Goal: Task Accomplishment & Management: Manage account settings

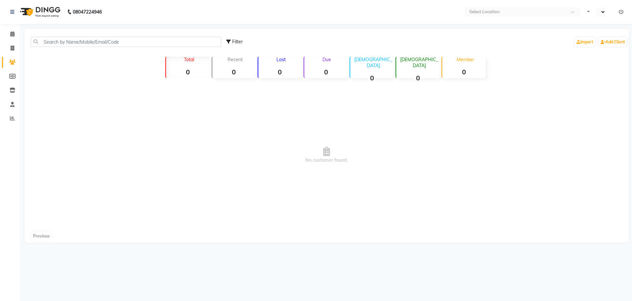
select select "en"
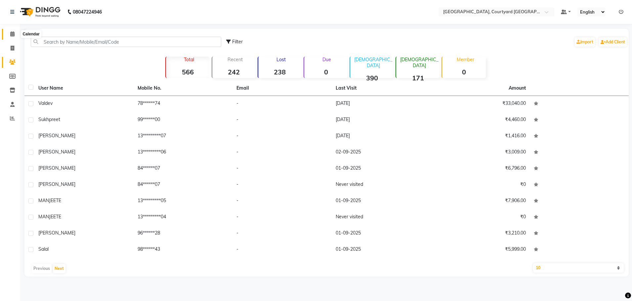
drag, startPoint x: 13, startPoint y: 31, endPoint x: 13, endPoint y: 35, distance: 3.6
click at [13, 31] on icon at bounding box center [12, 33] width 4 height 5
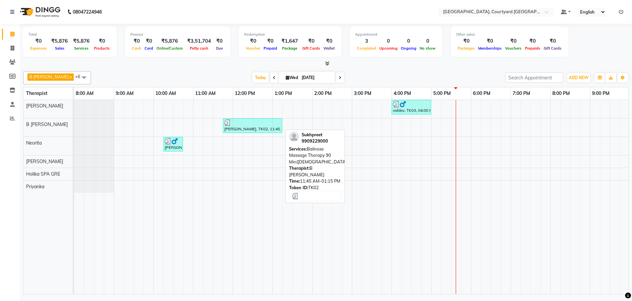
click at [255, 128] on div "[PERSON_NAME], TK02, 11:45 AM-01:15 PM, Balinese Massage Therapy 90 Min([DEMOGR…" at bounding box center [253, 125] width 58 height 13
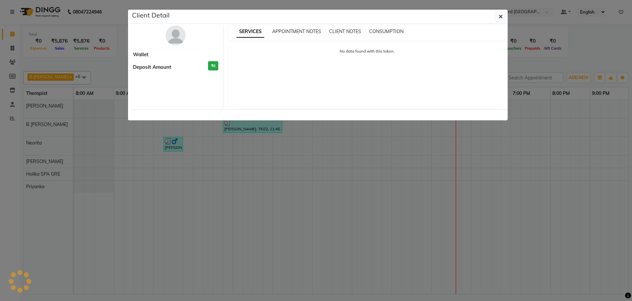
select select "3"
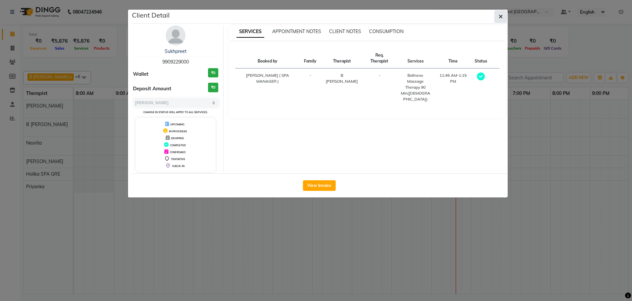
click at [502, 17] on icon "button" at bounding box center [501, 16] width 4 height 5
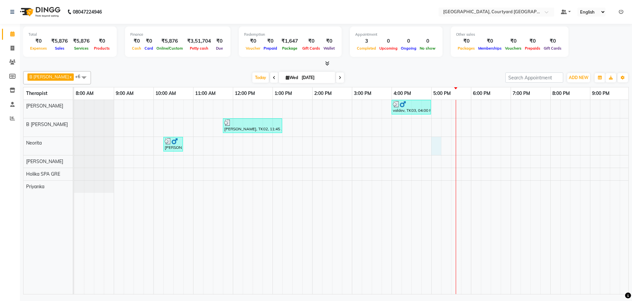
click at [441, 147] on div "valdev, TK03, 04:00 PM-05:00 PM, Sensory Rejuvene Aromatherapy 60 Min([DEMOGRAP…" at bounding box center [391, 197] width 635 height 194
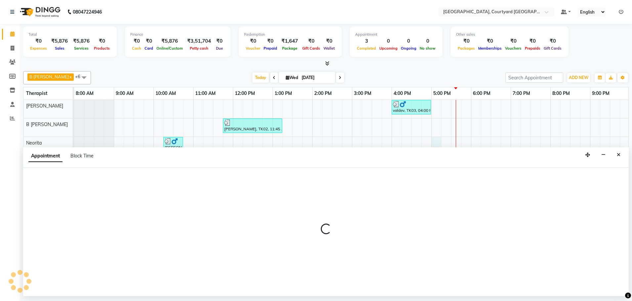
select select "70581"
select select "1020"
select select "tentative"
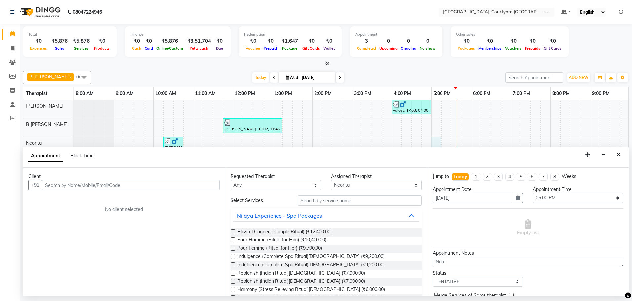
click at [102, 183] on input "text" at bounding box center [131, 185] width 178 height 10
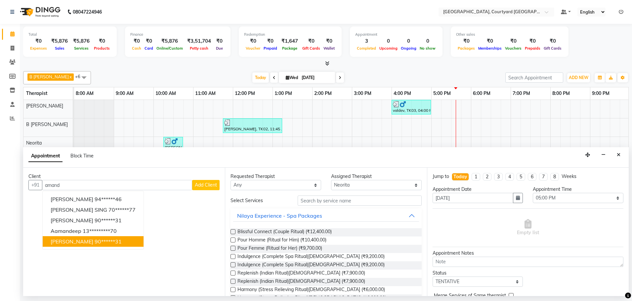
click at [113, 245] on button "AMANDEEP SINGH 90******31" at bounding box center [93, 241] width 101 height 11
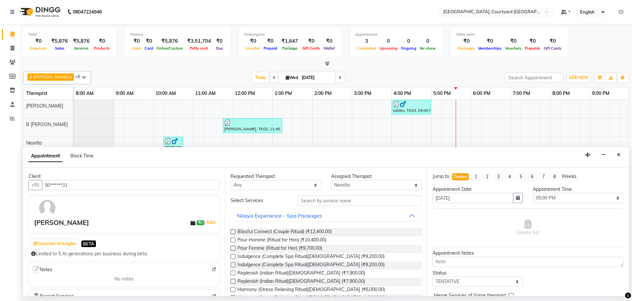
click at [108, 186] on input "90******31" at bounding box center [131, 185] width 178 height 10
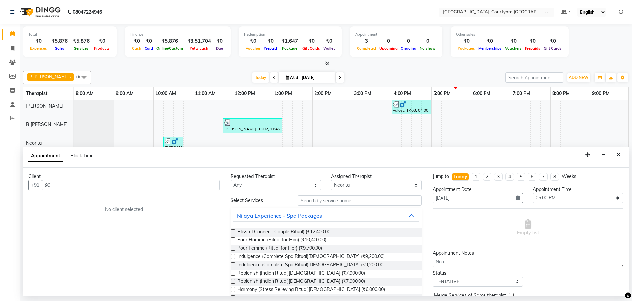
type input "9"
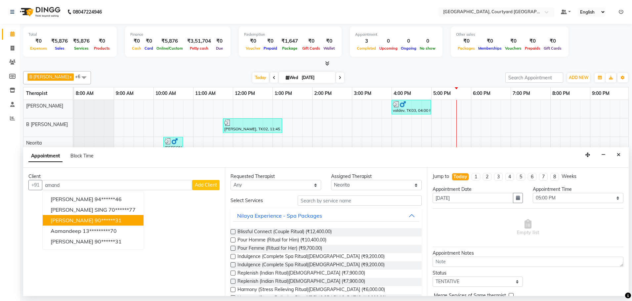
click at [119, 225] on button "Amandeep singh 90******31" at bounding box center [93, 220] width 101 height 11
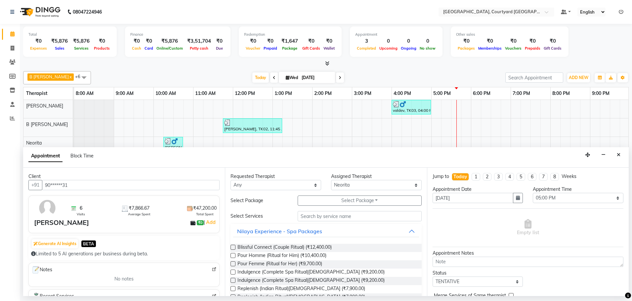
type input "90******31"
click at [313, 216] on input "text" at bounding box center [360, 216] width 124 height 10
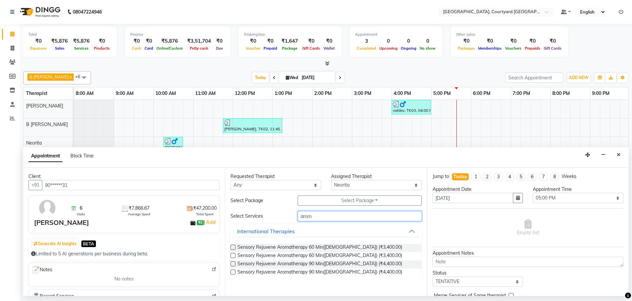
type input "arom"
click at [233, 264] on label at bounding box center [232, 263] width 5 height 5
click at [233, 264] on input "checkbox" at bounding box center [232, 264] width 4 height 4
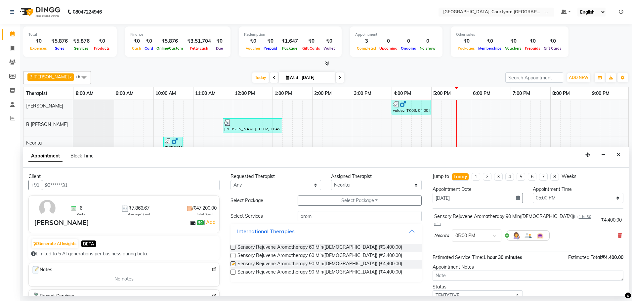
checkbox input "false"
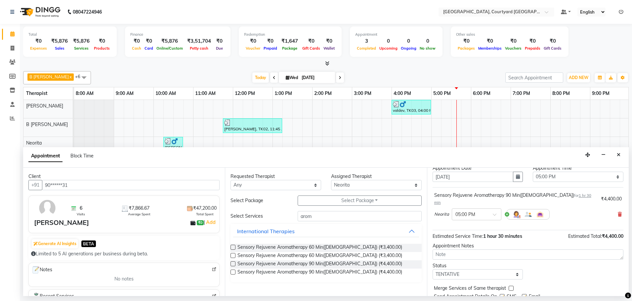
scroll to position [39, 0]
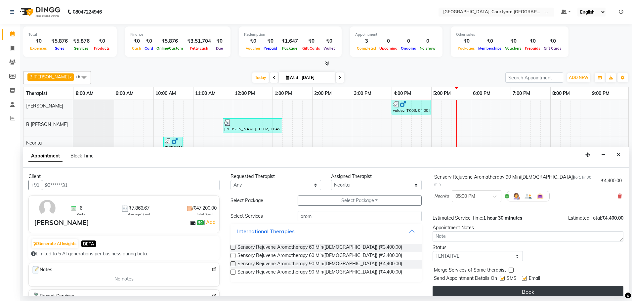
click at [486, 286] on button "Book" at bounding box center [528, 292] width 191 height 12
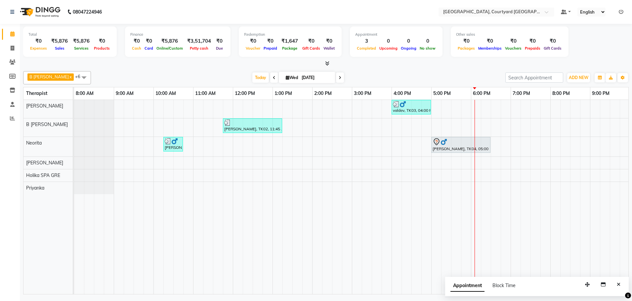
click at [422, 261] on td at bounding box center [426, 197] width 10 height 194
click at [540, 209] on td at bounding box center [535, 197] width 10 height 194
click at [493, 110] on div "valdev, TK03, 04:00 PM-05:00 PM, Sensory Rejuvene Aromatherapy 60 Min(Male) Suk…" at bounding box center [391, 197] width 635 height 194
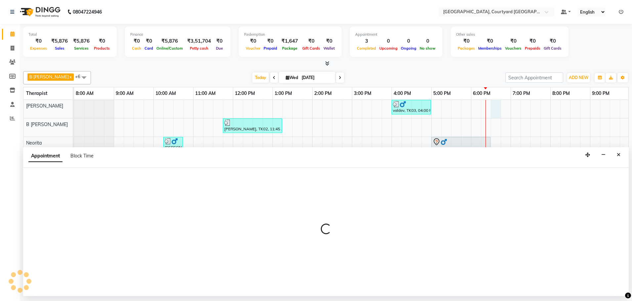
select select "70579"
select select "1110"
select select "tentative"
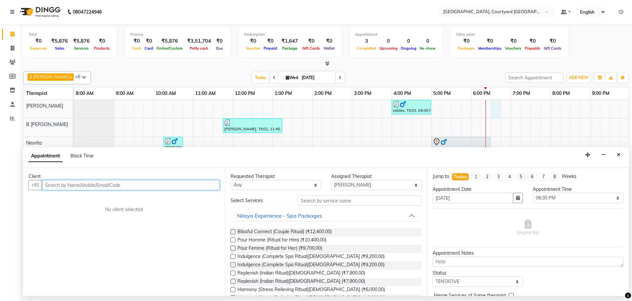
click at [106, 185] on input "text" at bounding box center [131, 185] width 178 height 10
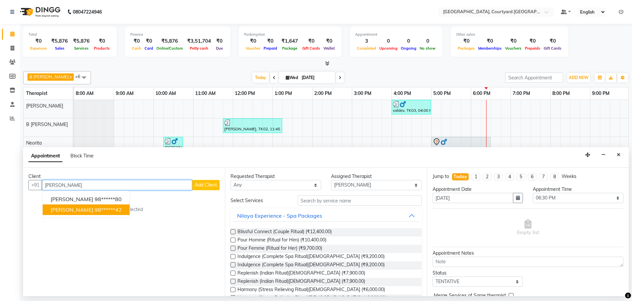
click at [105, 212] on ngb-highlight "98******42" at bounding box center [108, 209] width 27 height 7
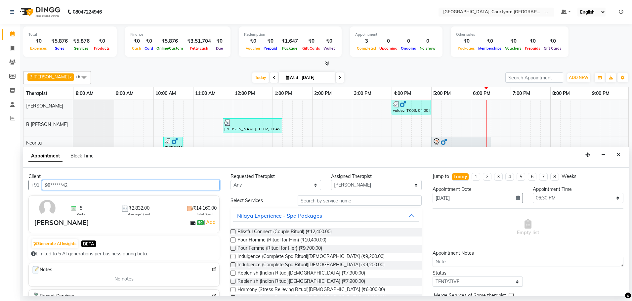
click at [90, 182] on input "98******42" at bounding box center [131, 185] width 178 height 10
click at [76, 183] on input "98******42" at bounding box center [131, 185] width 178 height 10
click at [78, 183] on input "98******42" at bounding box center [131, 185] width 178 height 10
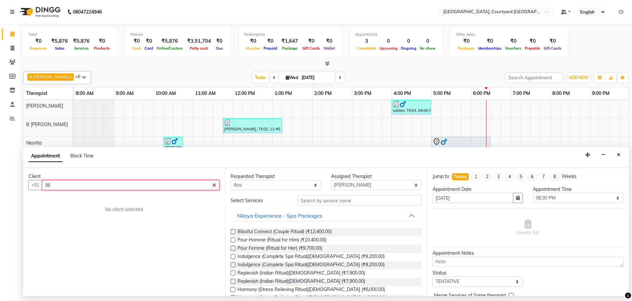
type input "9"
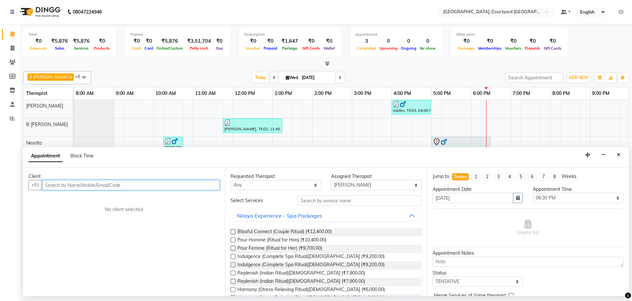
click at [71, 187] on input "text" at bounding box center [131, 185] width 178 height 10
click at [71, 184] on input "text" at bounding box center [131, 185] width 178 height 10
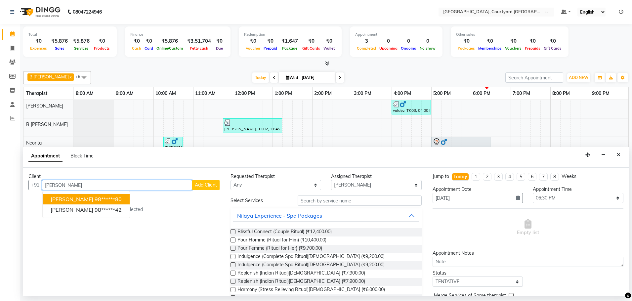
click at [100, 198] on ngb-highlight "98******80" at bounding box center [108, 199] width 27 height 7
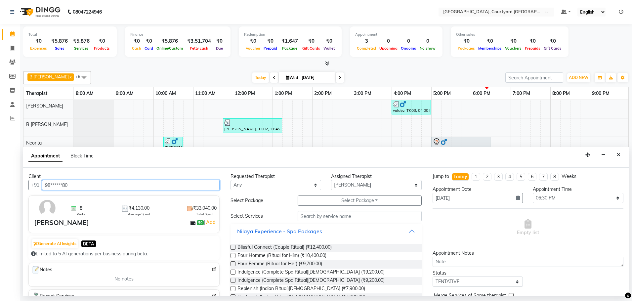
type input "98******80"
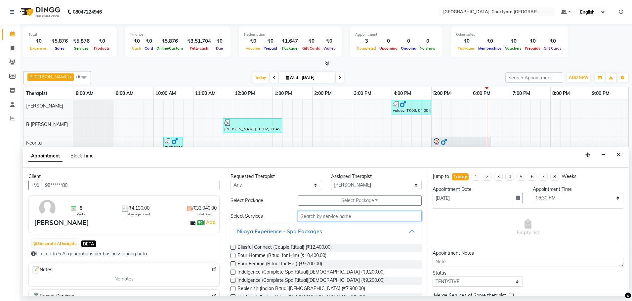
click at [340, 217] on input "text" at bounding box center [360, 216] width 124 height 10
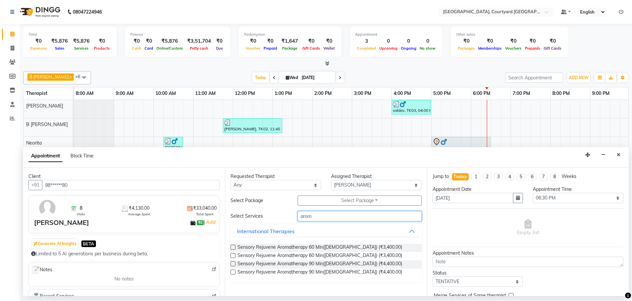
type input "arom"
click at [233, 255] on label at bounding box center [232, 255] width 5 height 5
click at [233, 255] on input "checkbox" at bounding box center [232, 256] width 4 height 4
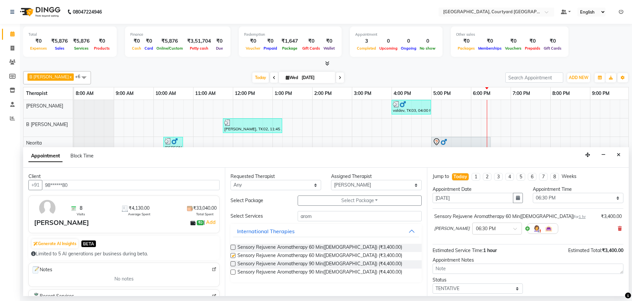
checkbox input "false"
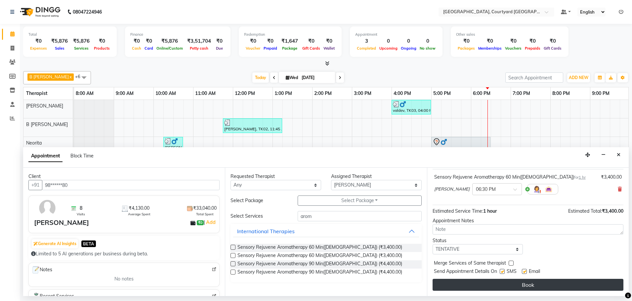
click at [501, 279] on button "Book" at bounding box center [528, 285] width 191 height 12
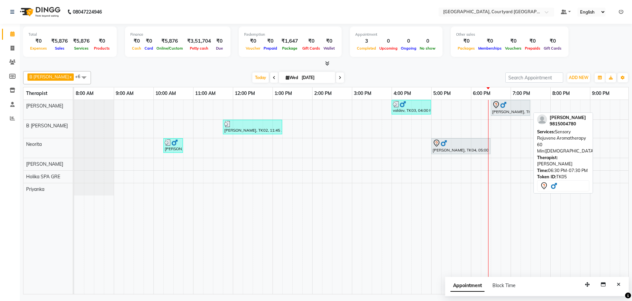
click at [510, 114] on div "SANJIV KUMAR, TK05, 06:30 PM-07:30 PM, Sensory Rejuvene Aromatherapy 60 Min(Mal…" at bounding box center [510, 108] width 38 height 14
select select "7"
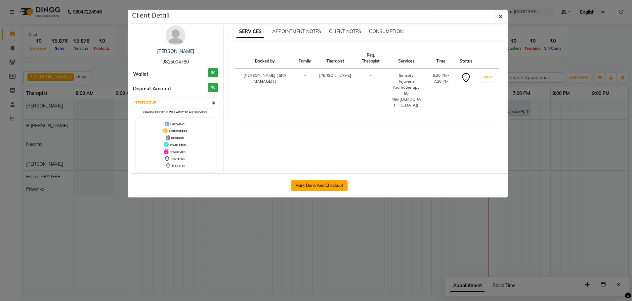
click at [302, 182] on button "Mark Done And Checkout" at bounding box center [319, 185] width 57 height 11
select select "service"
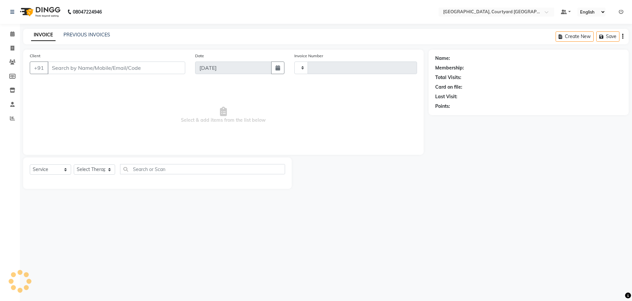
type input "0516"
select select "7754"
select select "membership"
type input "98******80"
select select "70579"
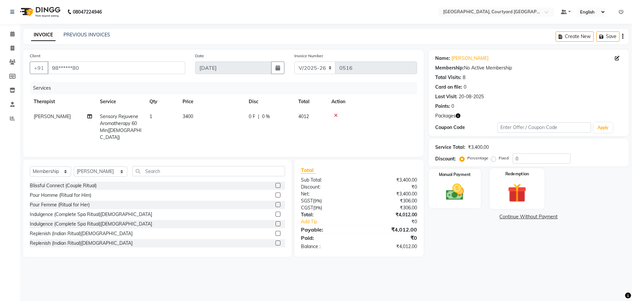
click at [516, 199] on img at bounding box center [517, 192] width 31 height 23
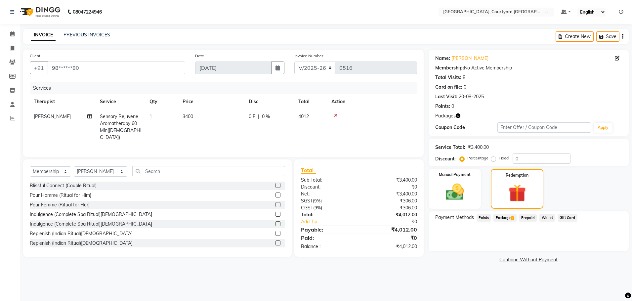
click at [510, 217] on span "Package 2" at bounding box center [504, 218] width 23 height 8
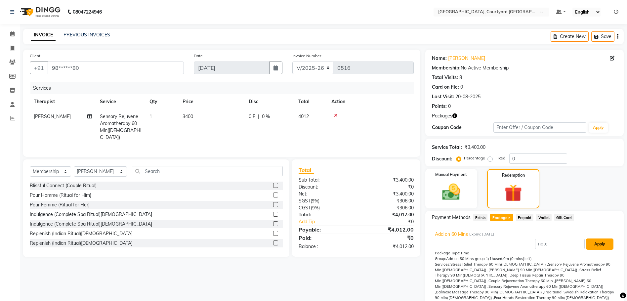
click at [589, 244] on button "Apply" at bounding box center [599, 243] width 27 height 11
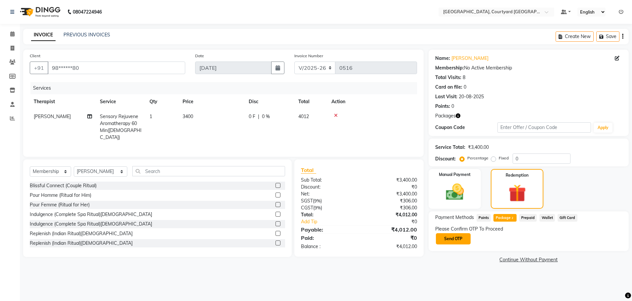
click at [459, 239] on button "Send OTP" at bounding box center [453, 238] width 35 height 11
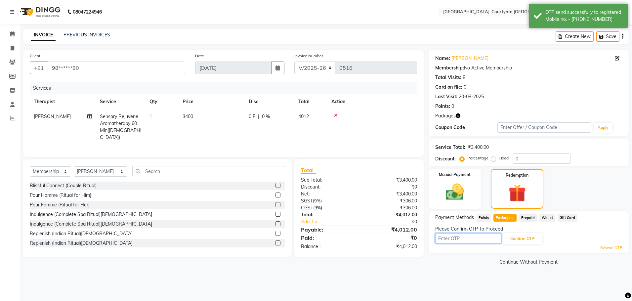
click at [463, 235] on input "text" at bounding box center [468, 238] width 66 height 10
click at [447, 239] on input "text" at bounding box center [468, 238] width 66 height 10
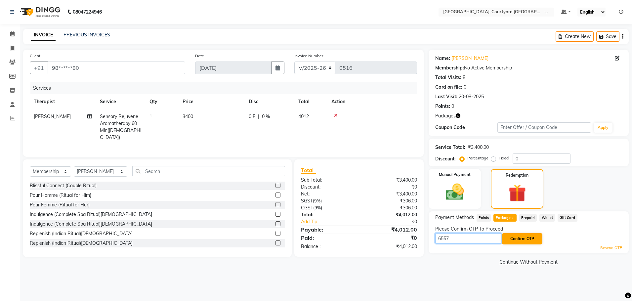
type input "6557"
click at [515, 240] on button "Confirm OTP" at bounding box center [522, 238] width 40 height 11
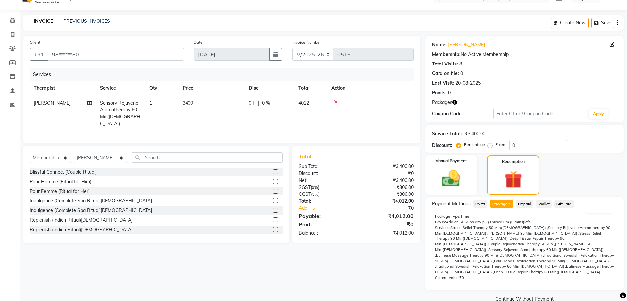
scroll to position [26, 0]
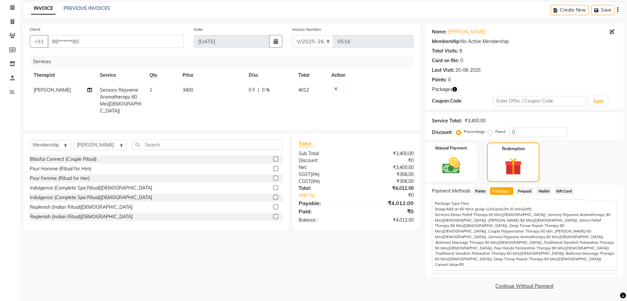
click at [465, 276] on span "Gold With Upgrades & Complimentary" at bounding box center [475, 279] width 81 height 7
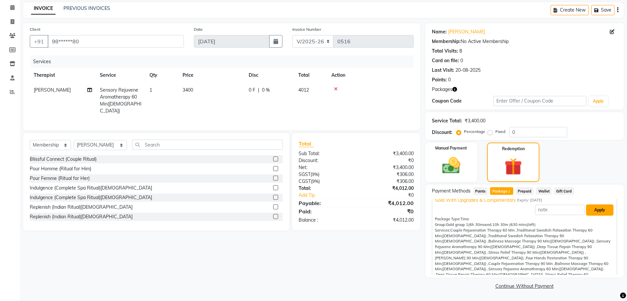
click at [596, 212] on button "Apply" at bounding box center [599, 209] width 27 height 11
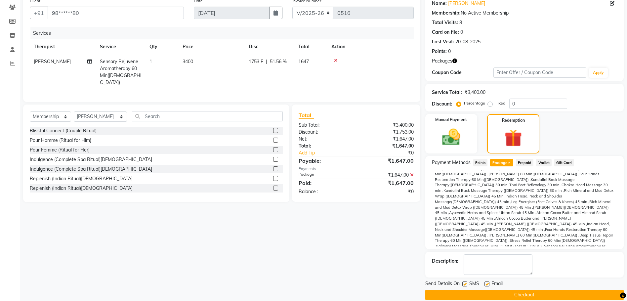
scroll to position [64, 0]
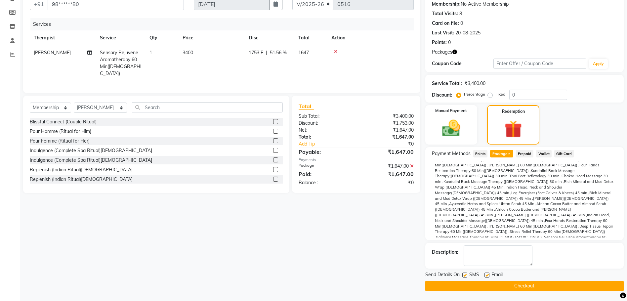
click at [494, 284] on button "Checkout" at bounding box center [524, 286] width 198 height 10
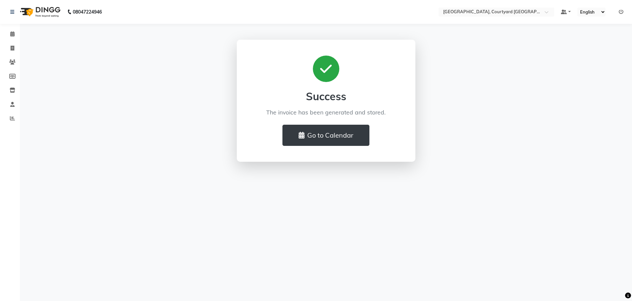
select select "7754"
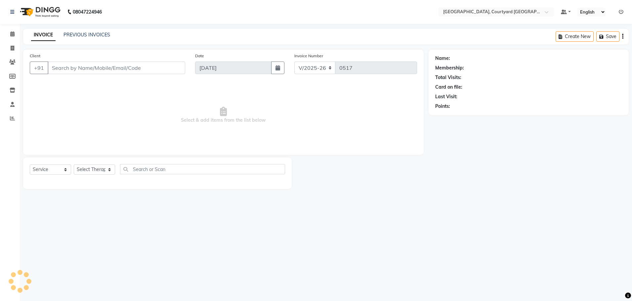
select select "membership"
type input "98******80"
select select "70579"
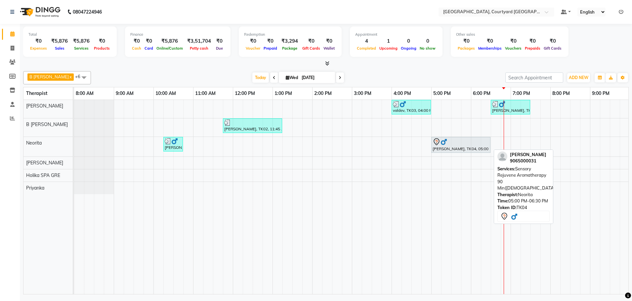
click at [455, 149] on div "Amandeep singh, TK04, 05:00 PM-06:30 PM, Sensory Rejuvene Aromatherapy 90 Min(M…" at bounding box center [461, 145] width 58 height 14
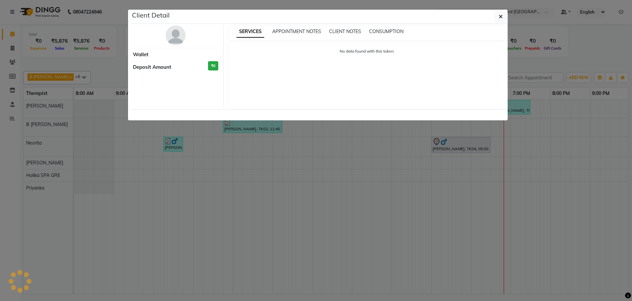
select select "7"
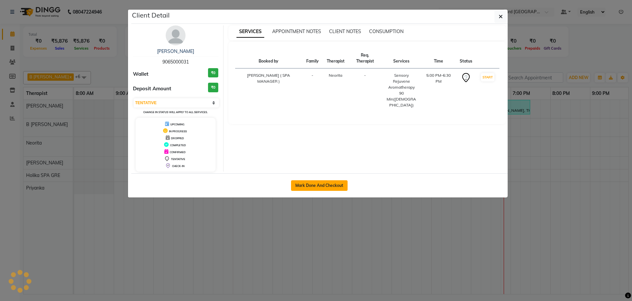
click at [324, 186] on button "Mark Done And Checkout" at bounding box center [319, 185] width 57 height 11
select select "service"
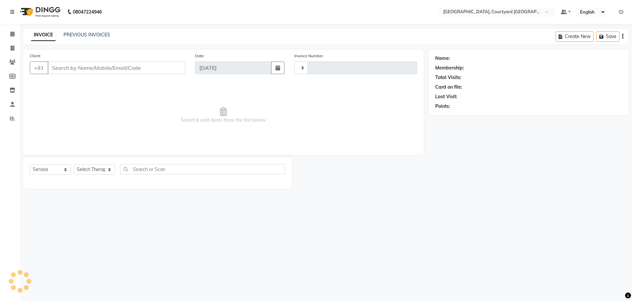
type input "0517"
select select "7754"
select select "membership"
type input "90******31"
select select "70581"
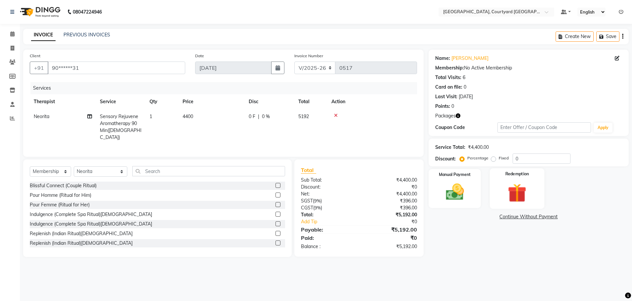
click at [517, 194] on img at bounding box center [517, 192] width 31 height 23
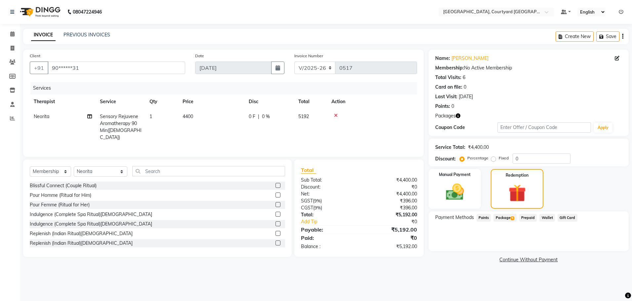
click at [505, 218] on span "Package 5" at bounding box center [504, 218] width 23 height 8
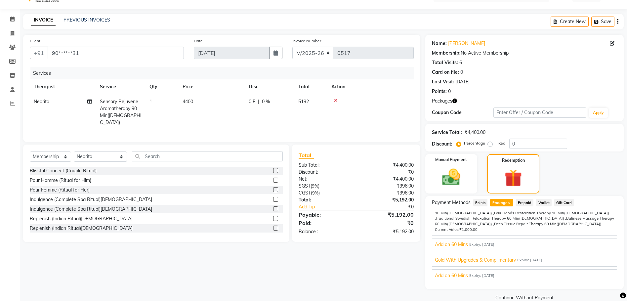
scroll to position [26, 0]
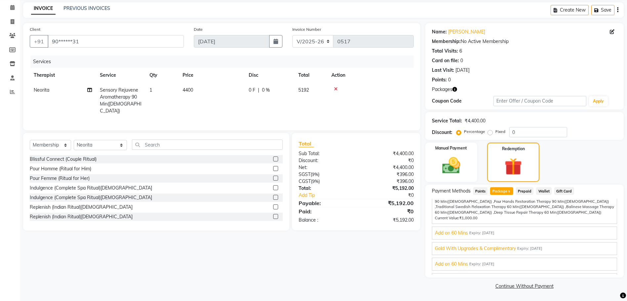
click at [468, 245] on span "Gold With Upgrades & Complimentary" at bounding box center [475, 248] width 81 height 7
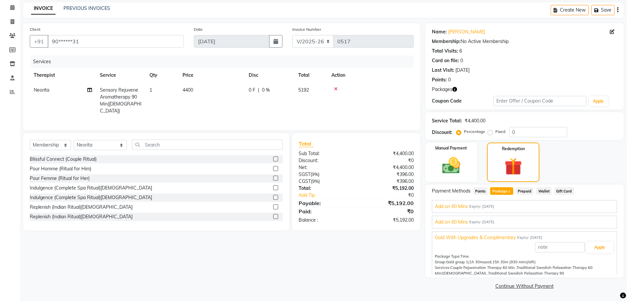
scroll to position [0, 0]
click at [595, 249] on button "Apply" at bounding box center [599, 248] width 27 height 11
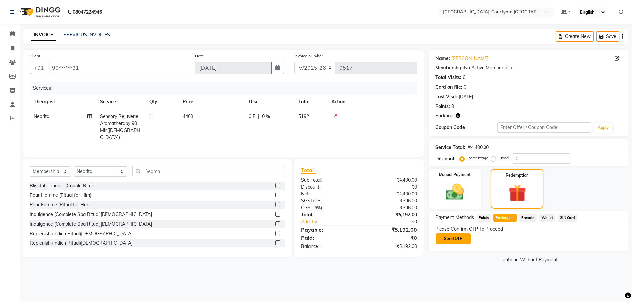
click at [454, 240] on button "Send OTP" at bounding box center [453, 238] width 35 height 11
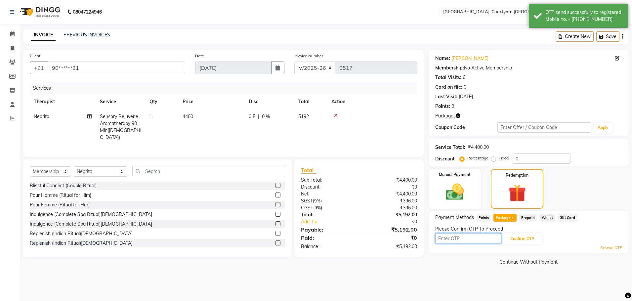
click at [466, 237] on input "text" at bounding box center [468, 238] width 66 height 10
click at [464, 276] on main "INVOICE PREVIOUS INVOICES Create New Save Client +91 90******31 Date 03-09-2025…" at bounding box center [326, 153] width 612 height 248
drag, startPoint x: 447, startPoint y: 238, endPoint x: 451, endPoint y: 240, distance: 4.2
click at [447, 238] on input "text" at bounding box center [468, 238] width 66 height 10
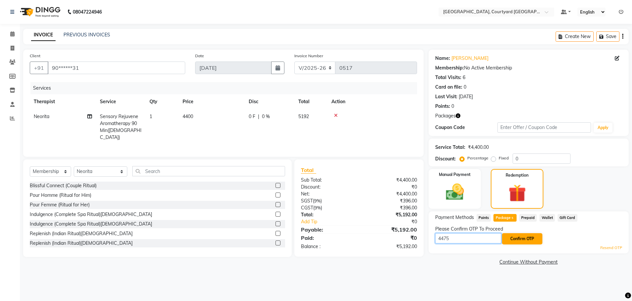
type input "4475"
click at [518, 240] on button "Confirm OTP" at bounding box center [522, 238] width 40 height 11
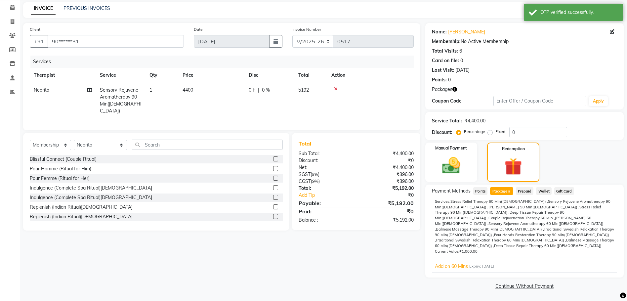
scroll to position [70, 0]
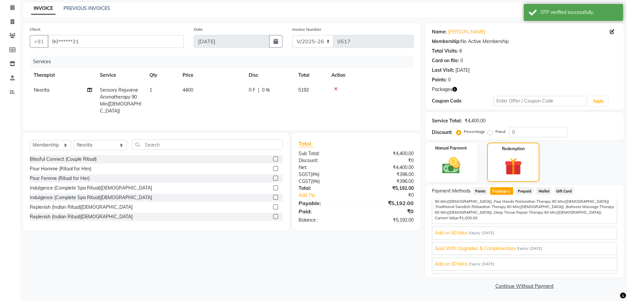
click at [494, 245] on span "Gold With Upgrades & Complimentary" at bounding box center [475, 248] width 81 height 7
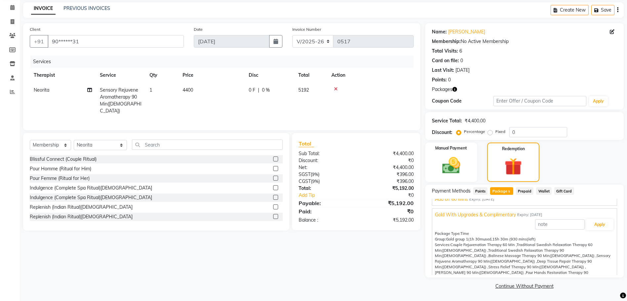
scroll to position [0, 0]
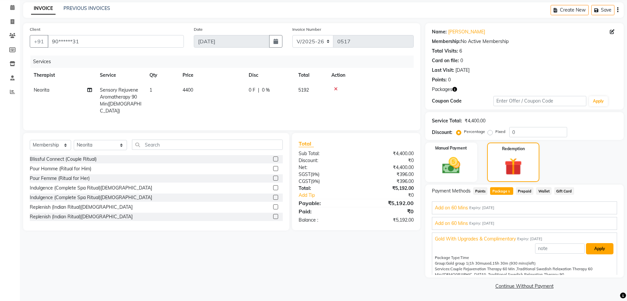
click at [594, 250] on button "Apply" at bounding box center [599, 248] width 27 height 11
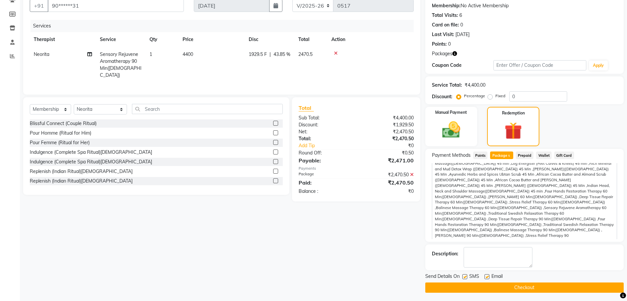
scroll to position [64, 0]
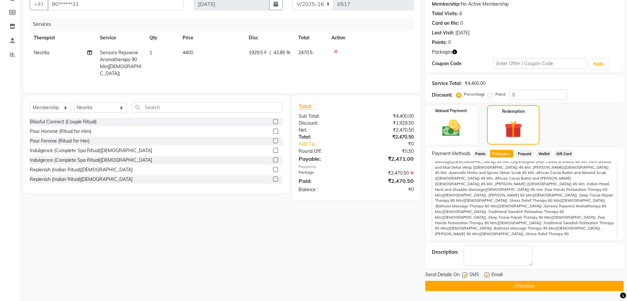
click at [493, 285] on button "Checkout" at bounding box center [524, 286] width 198 height 10
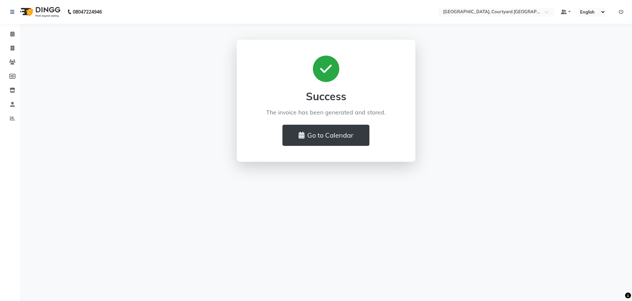
select select "service"
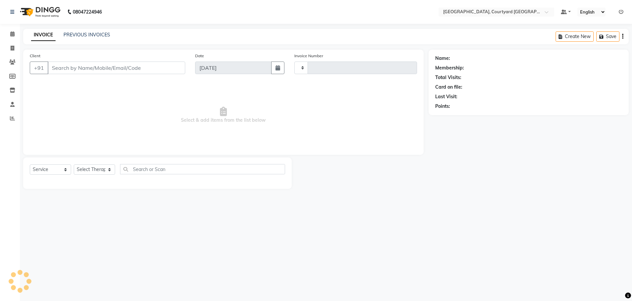
type input "0518"
select select "7754"
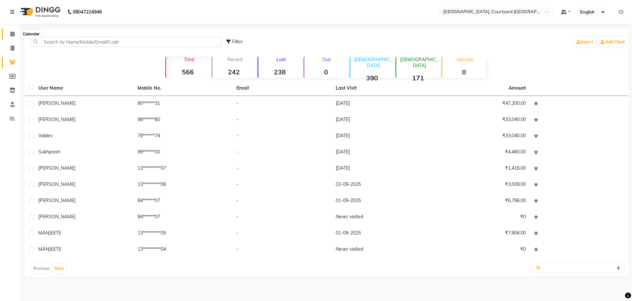
click at [14, 36] on icon at bounding box center [12, 33] width 4 height 5
